Goal: Information Seeking & Learning: Find specific fact

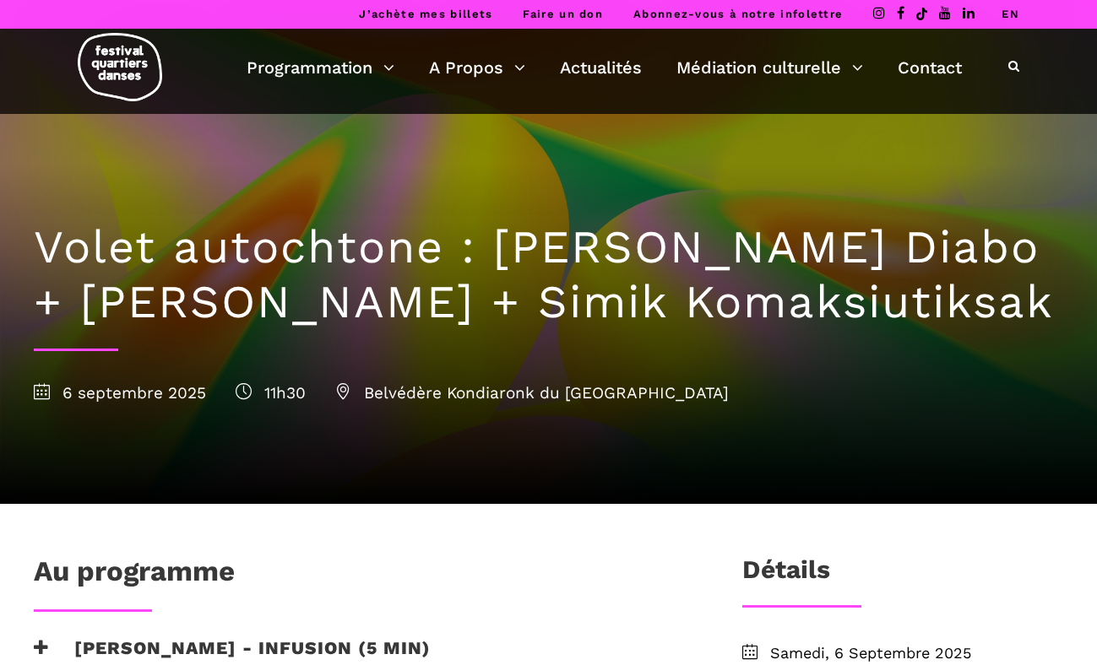
scroll to position [30, 0]
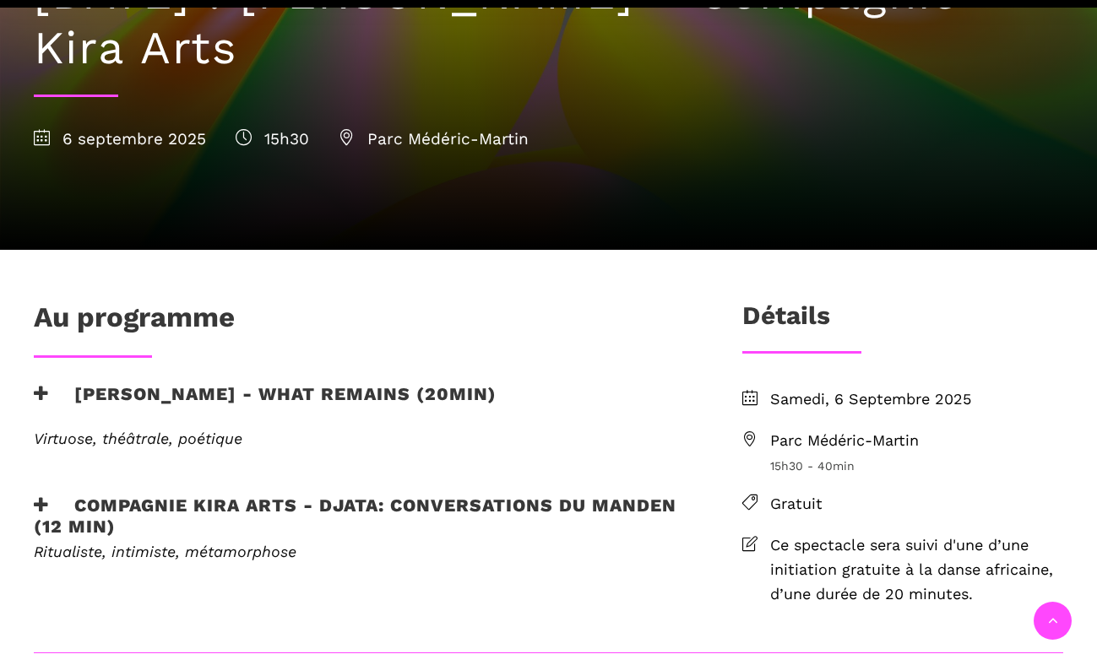
scroll to position [255, 0]
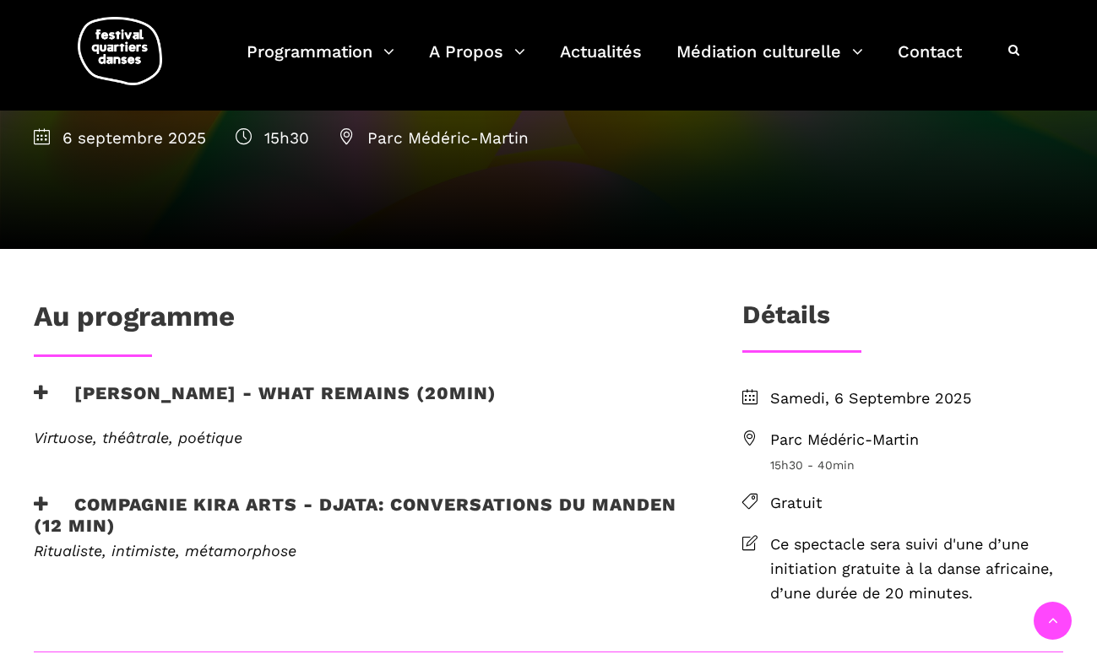
click at [394, 140] on span "Parc Médéric-Martin" at bounding box center [433, 137] width 190 height 19
click at [333, 137] on div "[DATE] 15h30 [GEOGRAPHIC_DATA]-Martin" at bounding box center [548, 138] width 1029 height 25
click at [342, 136] on icon at bounding box center [346, 136] width 16 height 16
click at [822, 333] on h3 "Détails" at bounding box center [786, 321] width 88 height 42
drag, startPoint x: 941, startPoint y: 442, endPoint x: 733, endPoint y: 444, distance: 208.5
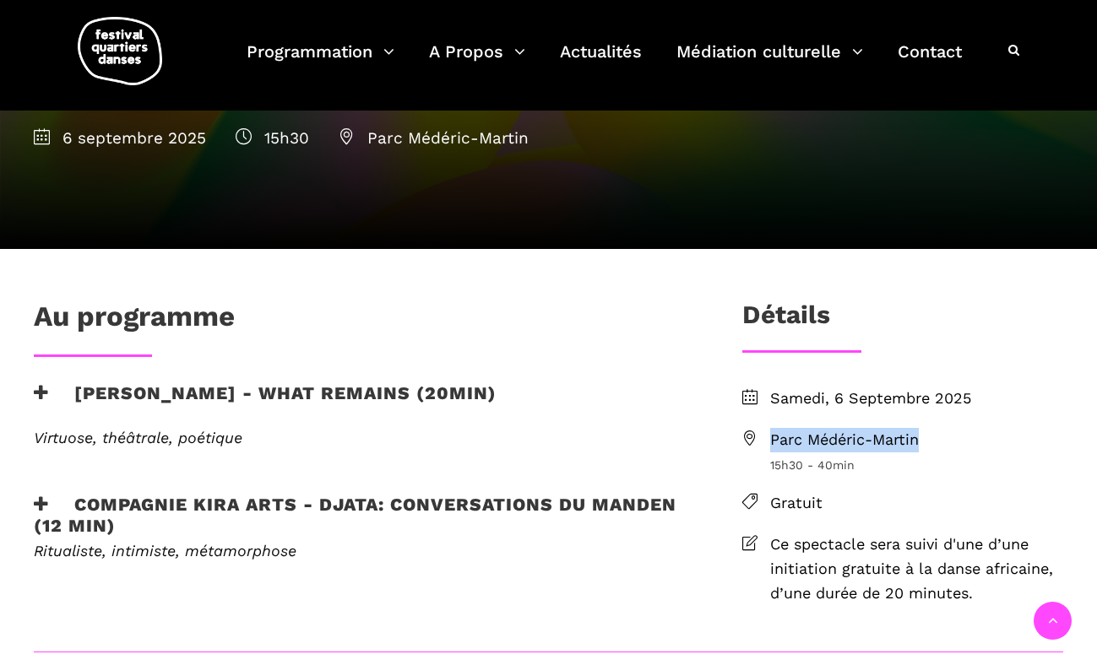
click at [733, 444] on div "[DATE] [GEOGRAPHIC_DATA]-Martin 15h30 - 40min Gratuit Ce spectacle sera suivi d…" at bounding box center [902, 519] width 355 height 265
copy span "Parc Médéric-Martin"
